Goal: Information Seeking & Learning: Compare options

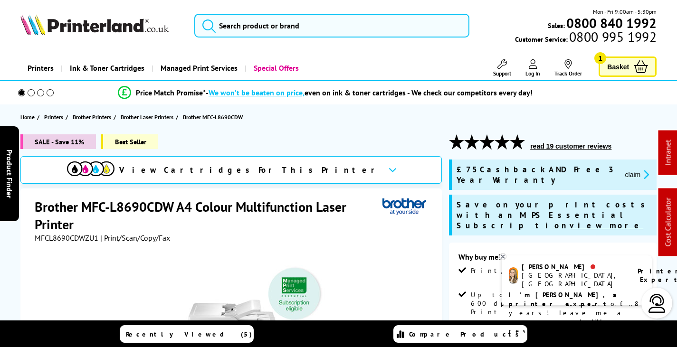
click at [67, 237] on span "MFCL8690CDWZU1" at bounding box center [67, 238] width 64 height 10
copy span "MFCL8690CDWZU1"
click at [502, 256] on icon at bounding box center [502, 256] width 3 height 3
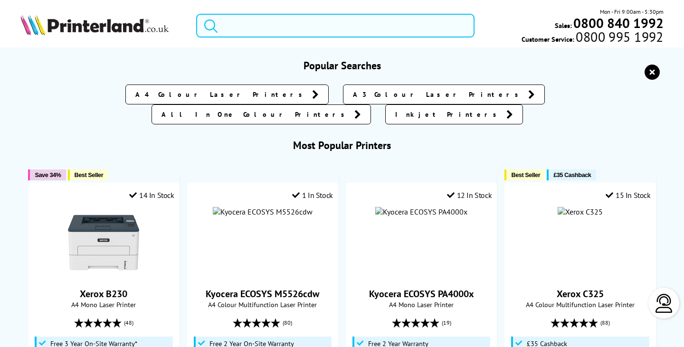
click at [229, 28] on input "search" at bounding box center [335, 26] width 278 height 24
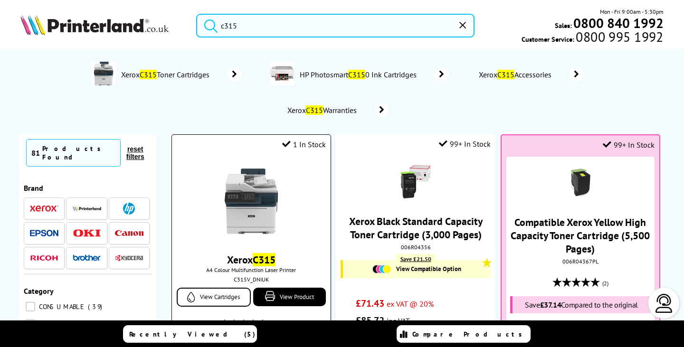
type input "c315"
click at [247, 213] on img at bounding box center [251, 201] width 71 height 71
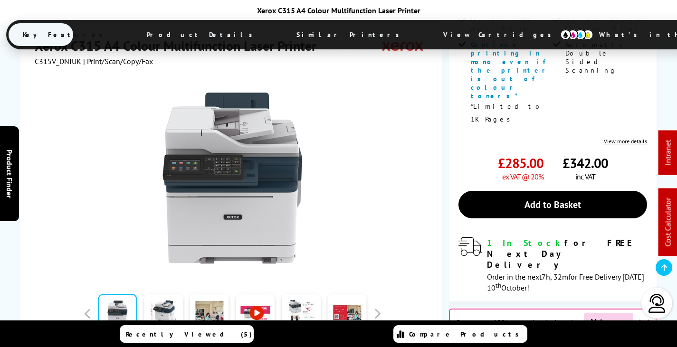
click at [429, 33] on span "View Cartridges" at bounding box center [501, 34] width 145 height 25
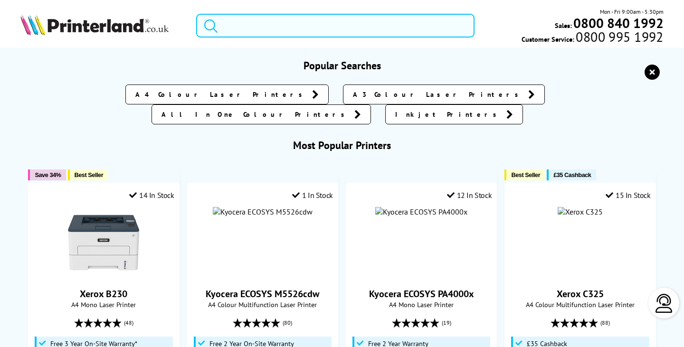
drag, startPoint x: 271, startPoint y: 24, endPoint x: 272, endPoint y: 29, distance: 4.8
click at [271, 27] on input "search" at bounding box center [335, 26] width 278 height 24
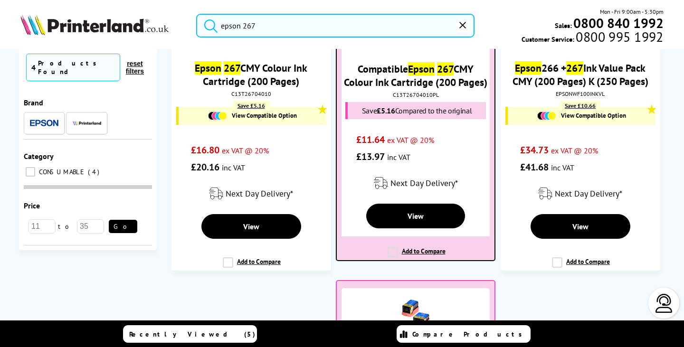
scroll to position [95, 0]
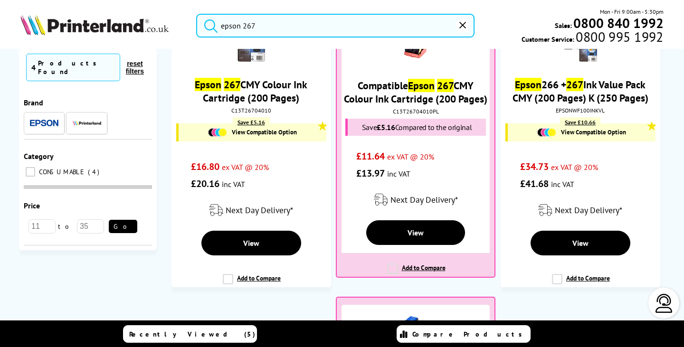
drag, startPoint x: 169, startPoint y: 16, endPoint x: 151, endPoint y: 14, distance: 17.7
click at [151, 14] on div "epson 267 Mon - Fri 9:00am - 5:30pm Sales: 0800 840 1992 Customer Service: 0800…" at bounding box center [342, 28] width 684 height 42
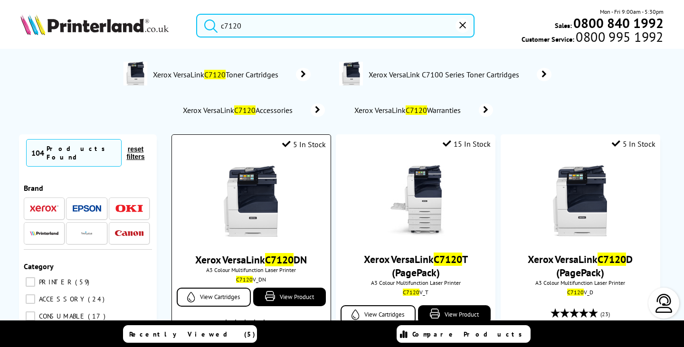
type input "c7120"
click at [244, 193] on img at bounding box center [251, 201] width 71 height 71
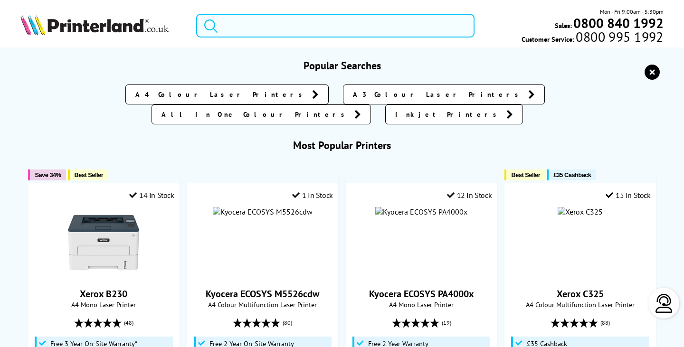
click at [338, 23] on input "search" at bounding box center [335, 26] width 278 height 24
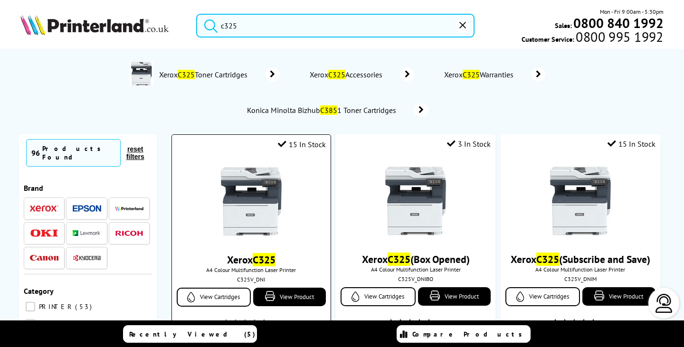
type input "c325"
click at [264, 188] on img at bounding box center [251, 201] width 71 height 71
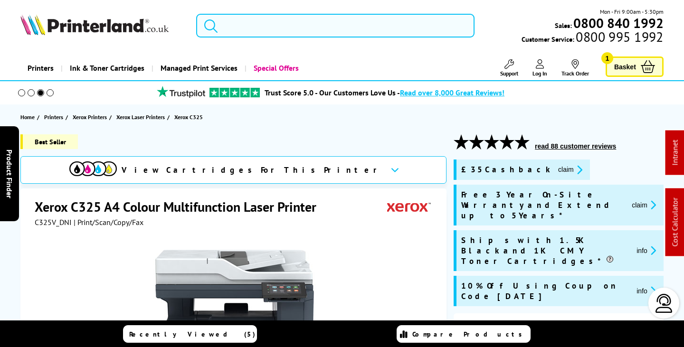
click at [240, 27] on input "search" at bounding box center [335, 26] width 278 height 24
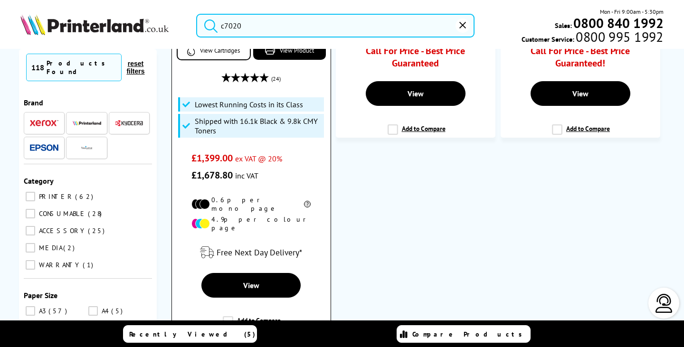
scroll to position [285, 0]
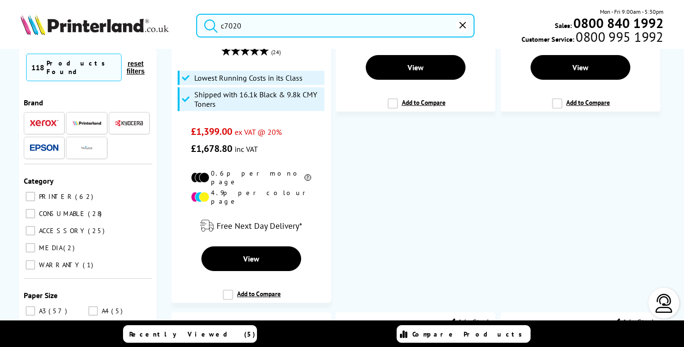
drag, startPoint x: 260, startPoint y: 26, endPoint x: 25, endPoint y: 3, distance: 235.9
click at [25, 3] on header "c7020 Mon - Fri 9:00am - 5:30pm Sales: 0800 840 1992 Customer Service: 0800 995…" at bounding box center [342, 40] width 684 height 81
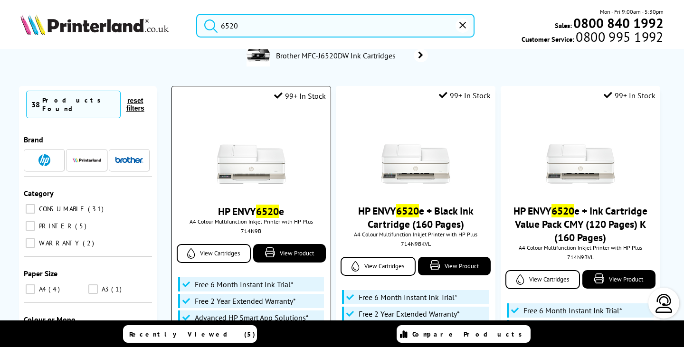
scroll to position [48, 0]
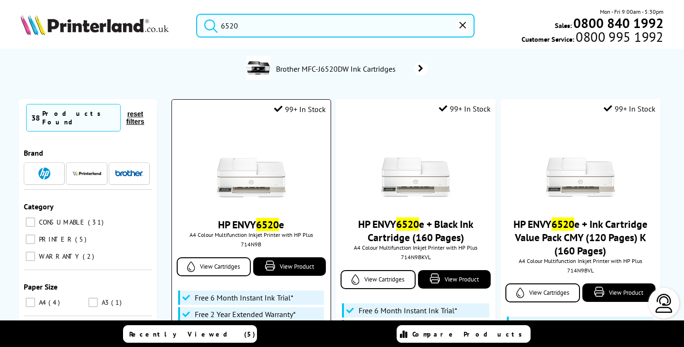
type input "6520"
click at [258, 183] on img at bounding box center [251, 166] width 71 height 71
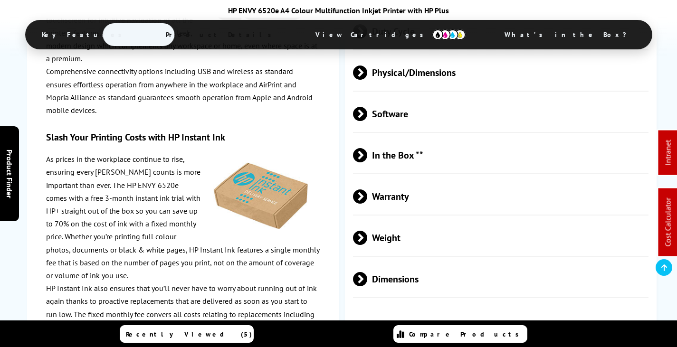
scroll to position [1949, 0]
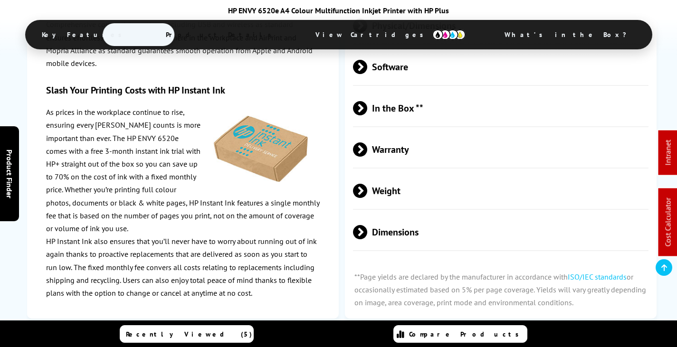
click at [423, 109] on span "In the Box **" at bounding box center [501, 109] width 296 height 36
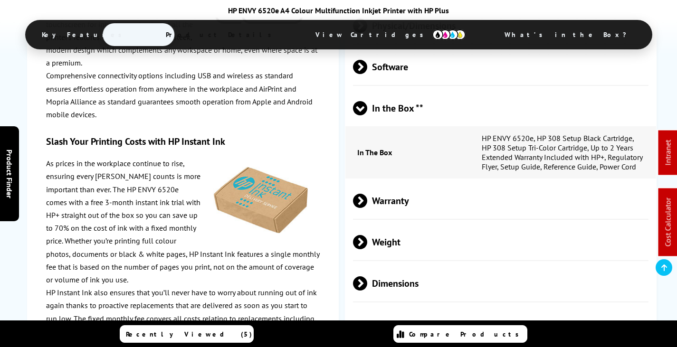
click at [425, 107] on span "In the Box **" at bounding box center [501, 109] width 296 height 36
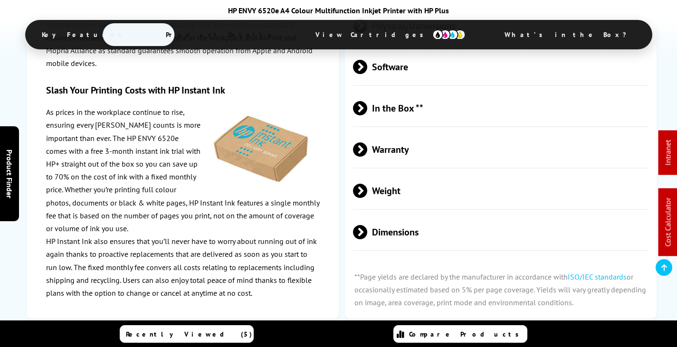
click at [367, 44] on span "View Cartridges" at bounding box center [390, 34] width 179 height 25
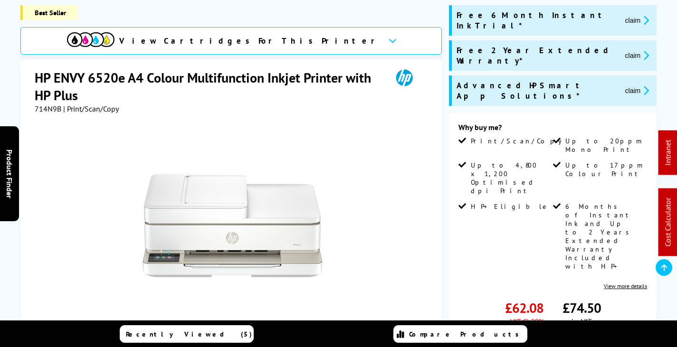
scroll to position [143, 0]
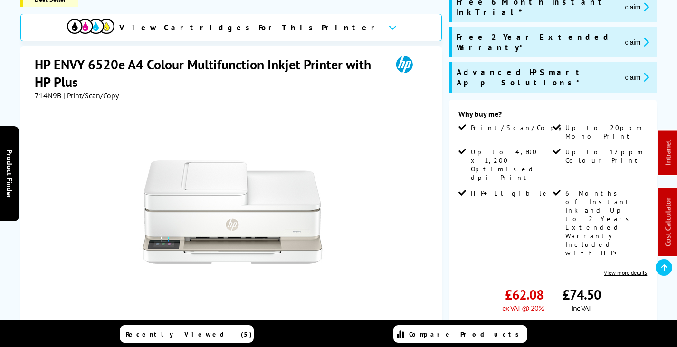
click at [47, 93] on span "714N9B" at bounding box center [48, 96] width 27 height 10
copy span "714N9B"
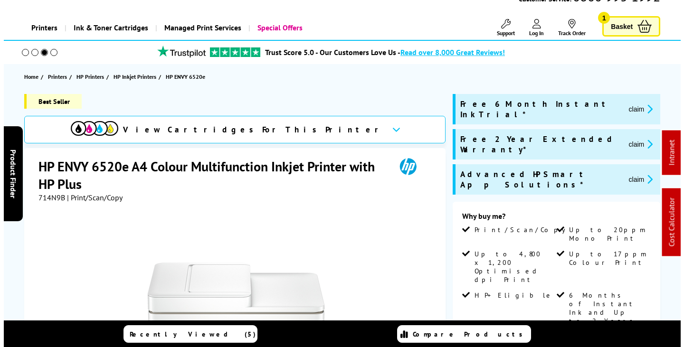
scroll to position [0, 0]
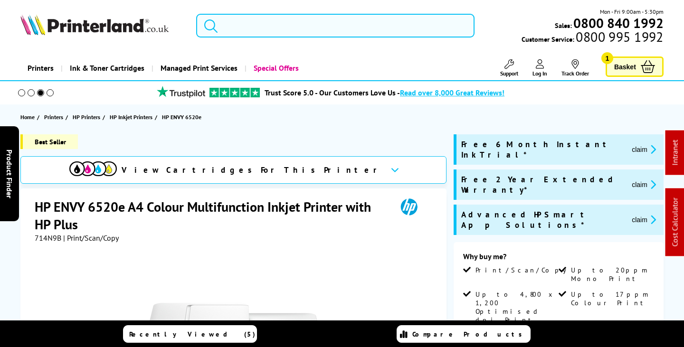
click at [246, 23] on input "search" at bounding box center [335, 26] width 278 height 24
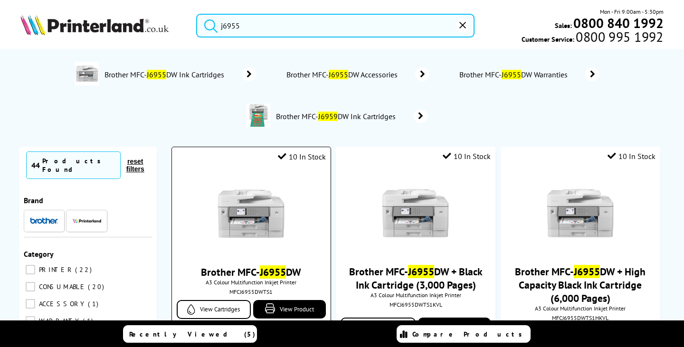
type input "j6955"
click at [253, 200] on img at bounding box center [251, 213] width 71 height 71
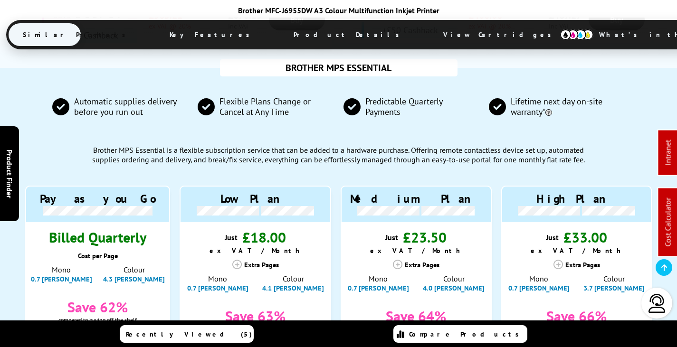
scroll to position [903, 0]
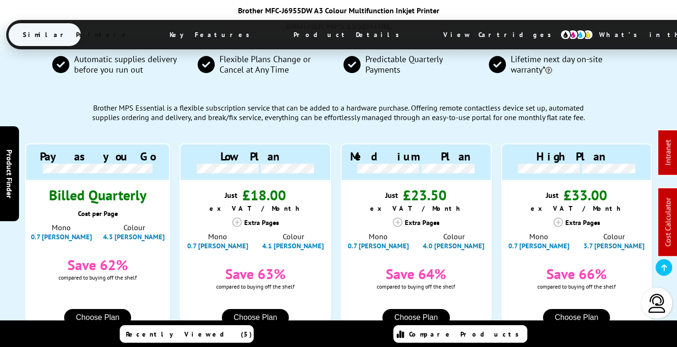
click at [429, 35] on span "View Cartridges" at bounding box center [501, 34] width 145 height 25
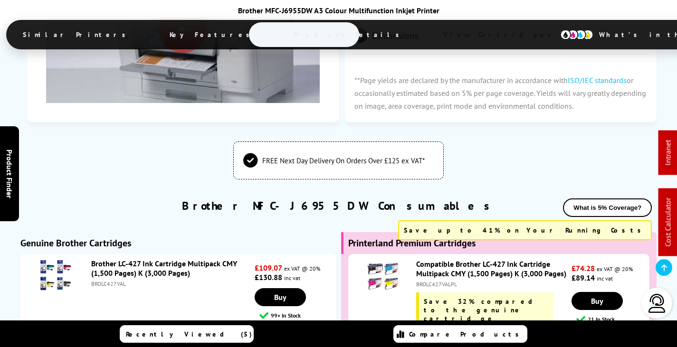
scroll to position [3215, 0]
click at [177, 335] on link "Brother LC-427XL High Capacity Ink Cartridge Multipack CMY (5,000 Pages) K (6,0…" at bounding box center [166, 344] width 150 height 19
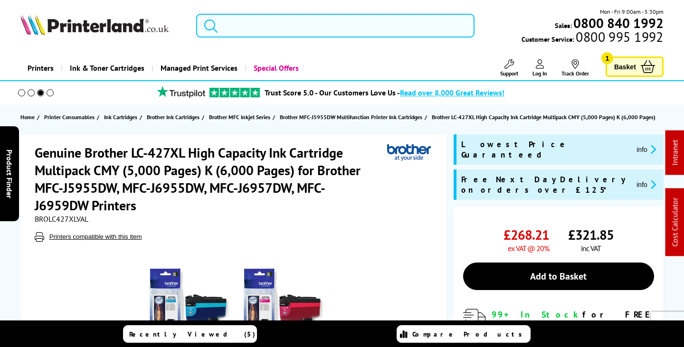
drag, startPoint x: 262, startPoint y: 22, endPoint x: 257, endPoint y: 28, distance: 7.4
click at [262, 23] on input "search" at bounding box center [335, 26] width 278 height 24
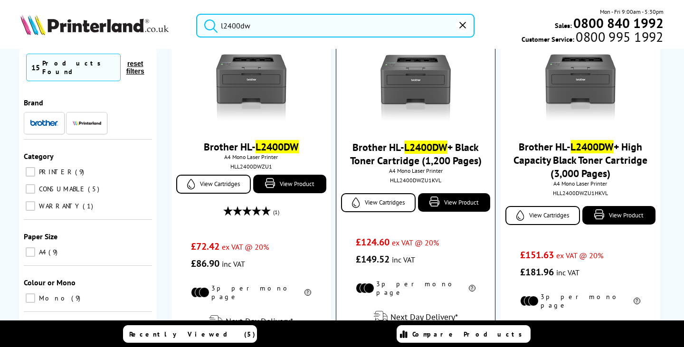
scroll to position [48, 0]
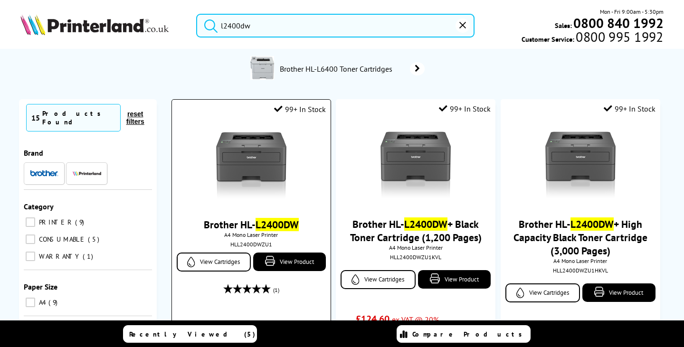
type input "l2400dw"
click at [268, 152] on img at bounding box center [251, 166] width 71 height 71
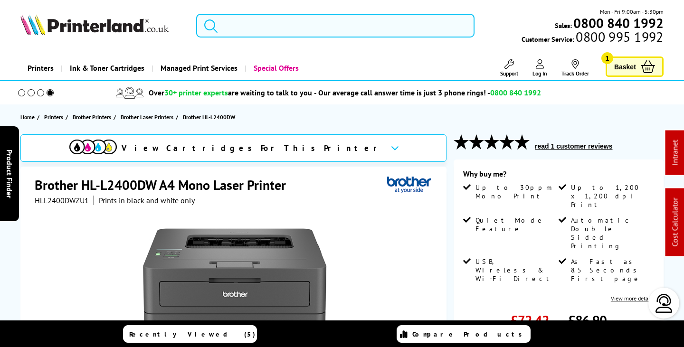
click at [257, 27] on input "search" at bounding box center [335, 26] width 278 height 24
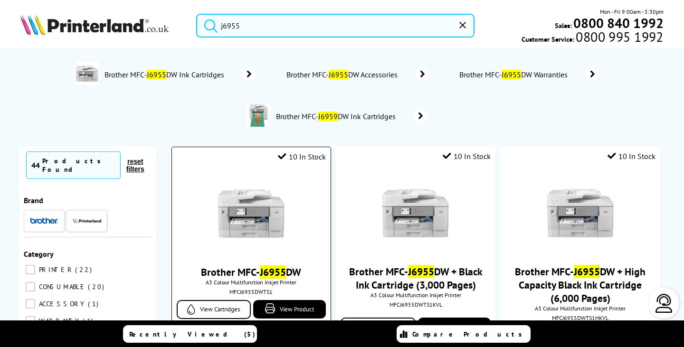
type input "j6955"
click at [254, 213] on img at bounding box center [251, 213] width 71 height 71
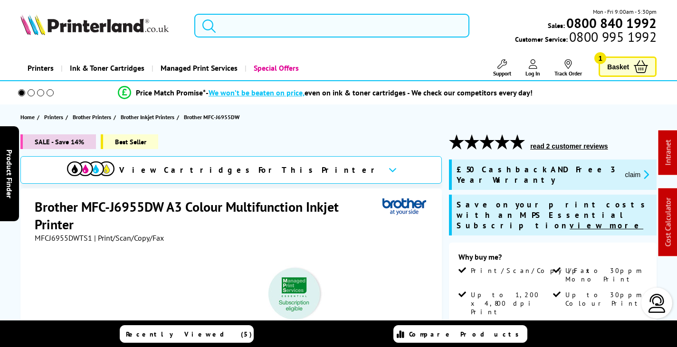
click at [290, 25] on input "search" at bounding box center [331, 26] width 275 height 24
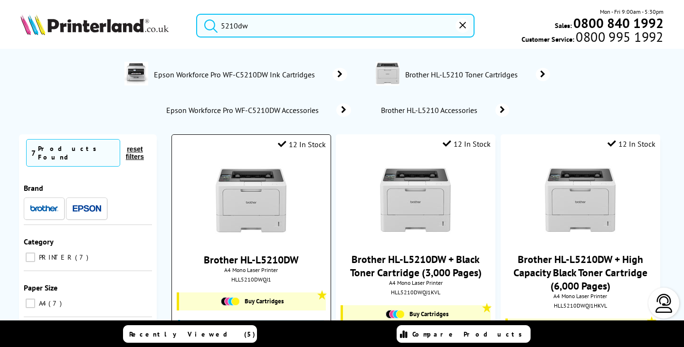
type input "5210dw"
click at [264, 219] on img at bounding box center [251, 201] width 71 height 71
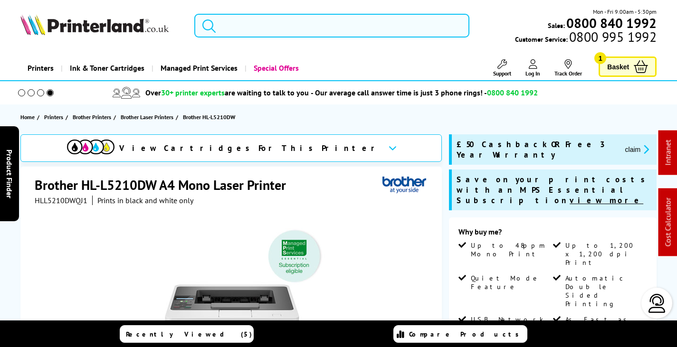
click at [274, 19] on input "search" at bounding box center [331, 26] width 275 height 24
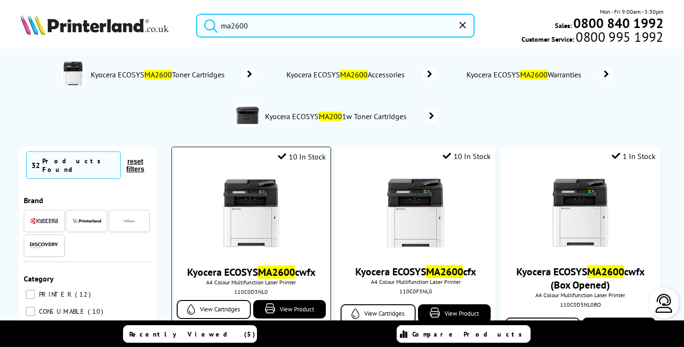
type input "ma2600"
click at [223, 205] on img at bounding box center [251, 213] width 71 height 71
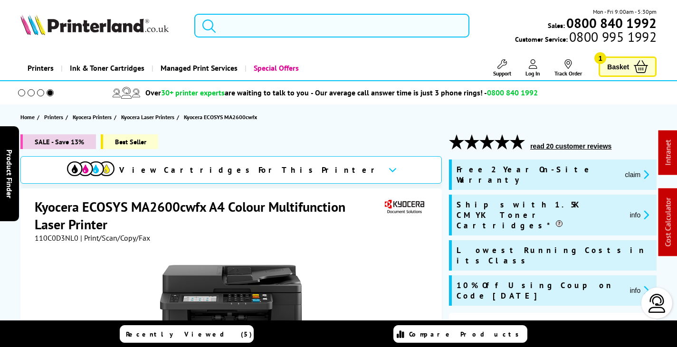
click at [244, 29] on input "search" at bounding box center [331, 26] width 275 height 24
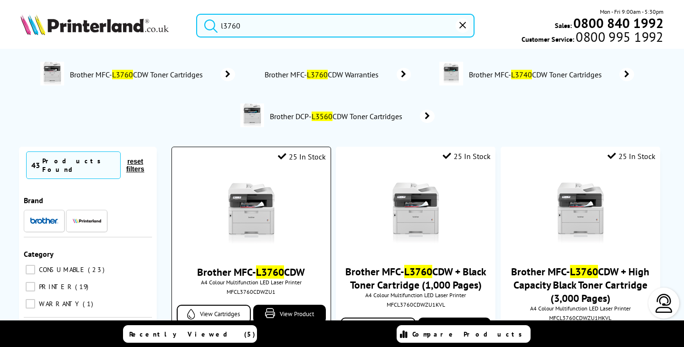
type input "l3760"
click at [270, 212] on img at bounding box center [251, 213] width 71 height 71
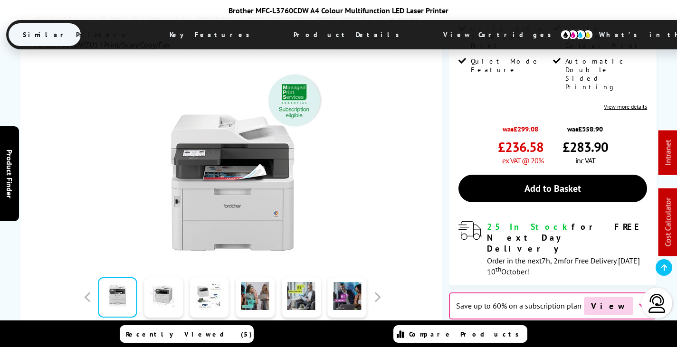
scroll to position [285, 0]
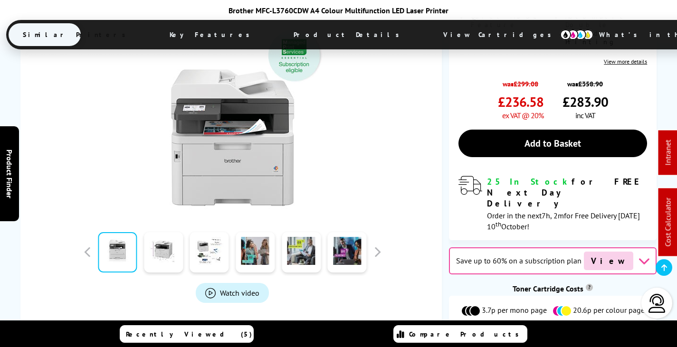
click at [429, 32] on span "View Cartridges" at bounding box center [501, 34] width 145 height 25
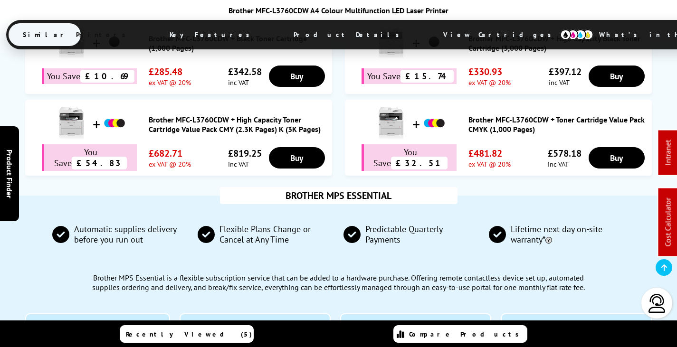
scroll to position [416, 0]
